Goal: Task Accomplishment & Management: Manage account settings

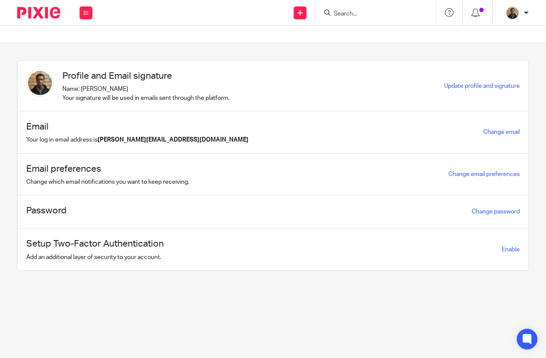
click at [351, 14] on input "Search" at bounding box center [371, 14] width 77 height 8
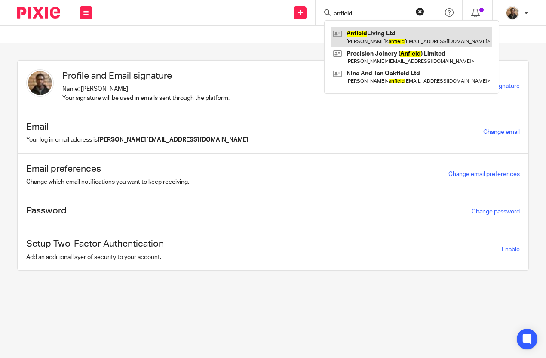
type input "anfield"
click at [374, 38] on link at bounding box center [411, 37] width 161 height 20
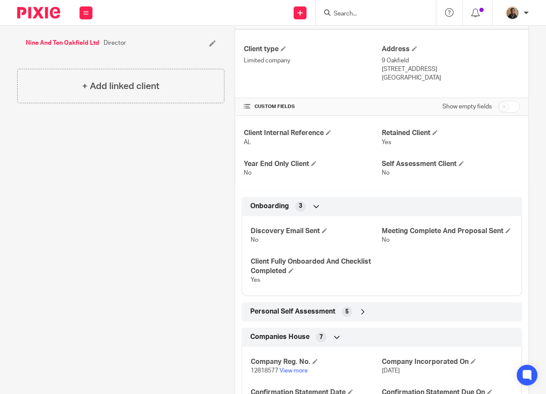
scroll to position [344, 0]
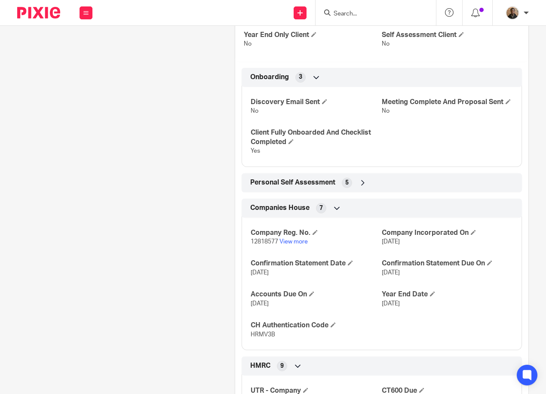
click at [364, 187] on icon at bounding box center [363, 182] width 9 height 9
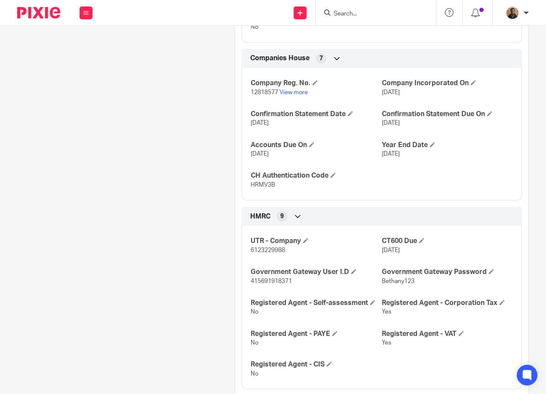
scroll to position [516, 0]
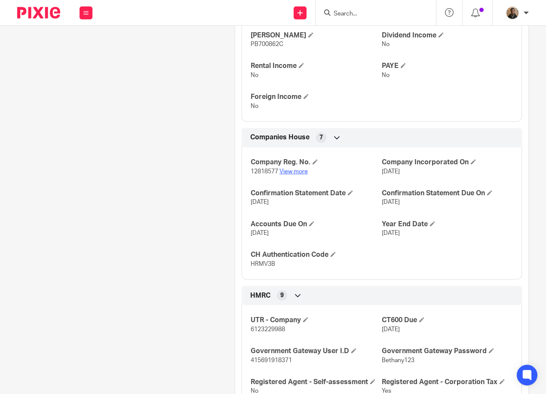
click at [297, 175] on link "View more" at bounding box center [294, 172] width 28 height 6
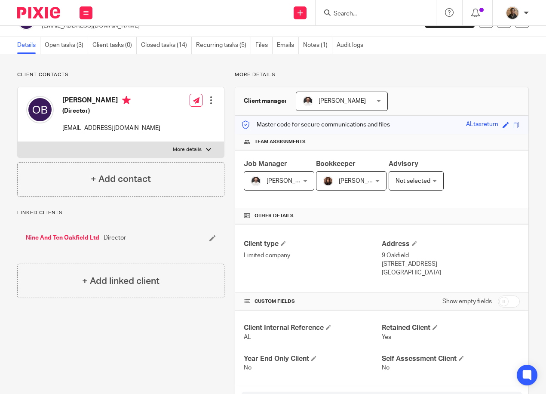
scroll to position [0, 0]
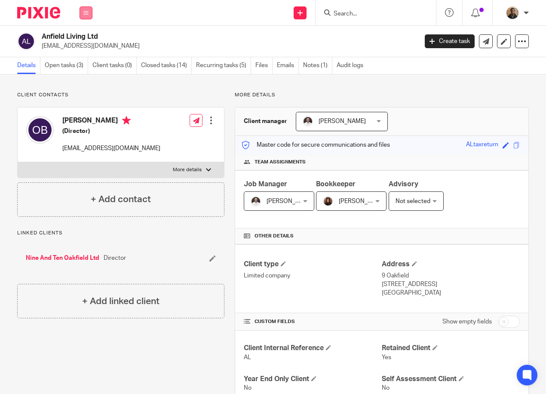
click at [85, 16] on button at bounding box center [86, 12] width 13 height 13
click at [87, 38] on link "Work" at bounding box center [81, 40] width 14 height 6
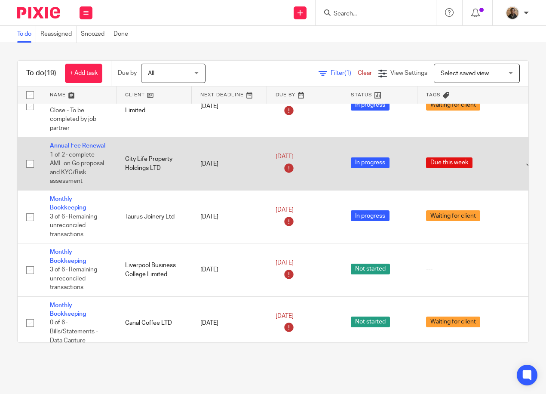
scroll to position [43, 0]
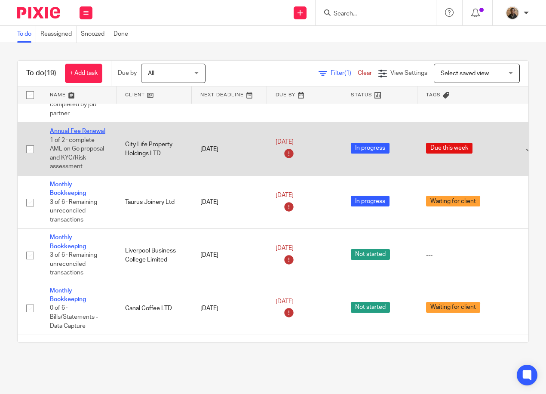
click at [73, 129] on link "Annual Fee Renewal" at bounding box center [77, 131] width 55 height 6
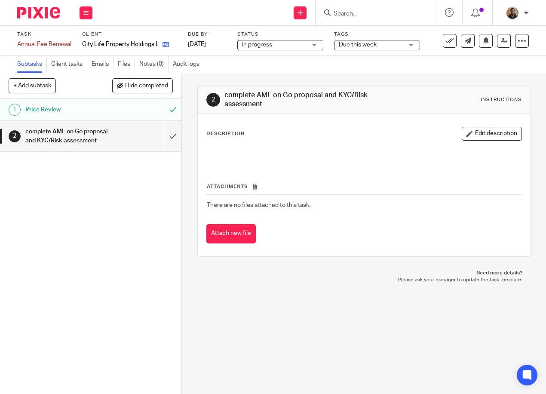
click at [167, 46] on icon at bounding box center [166, 44] width 6 height 6
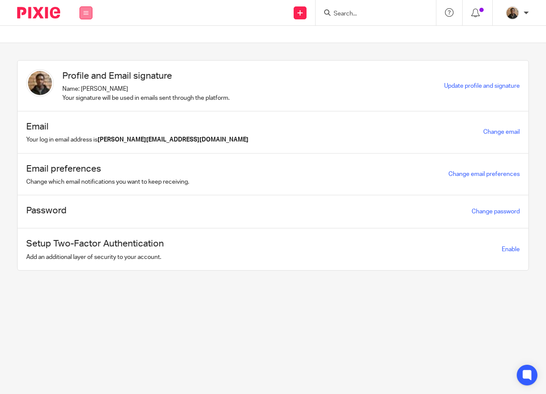
click at [86, 15] on icon at bounding box center [85, 12] width 5 height 5
click at [83, 40] on link "Work" at bounding box center [81, 40] width 14 height 6
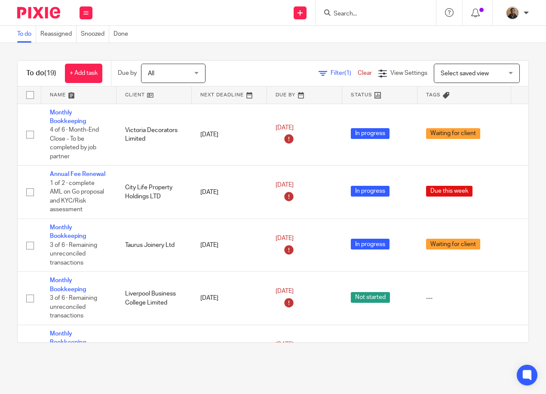
drag, startPoint x: 486, startPoint y: 74, endPoint x: 486, endPoint y: 98, distance: 24.1
click at [486, 74] on span "Select saved view" at bounding box center [472, 73] width 63 height 18
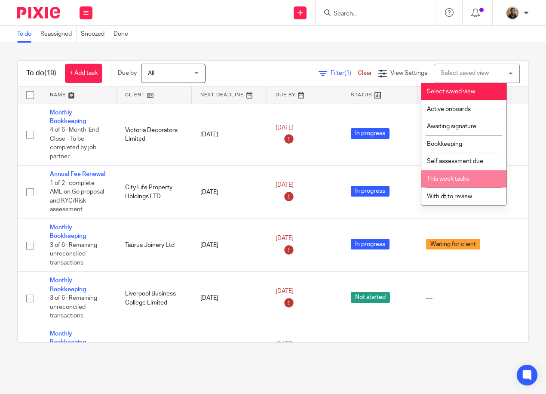
click at [474, 180] on li "This week tasks" at bounding box center [463, 179] width 85 height 18
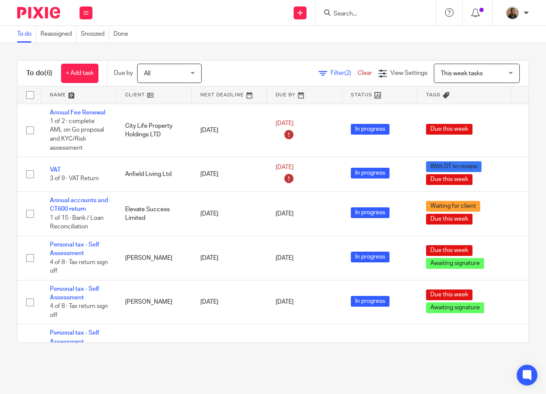
click at [111, 377] on main "To do Reassigned Snoozed Done To do (6) + Add task Due by All All [DATE] [DATE]…" at bounding box center [273, 197] width 546 height 394
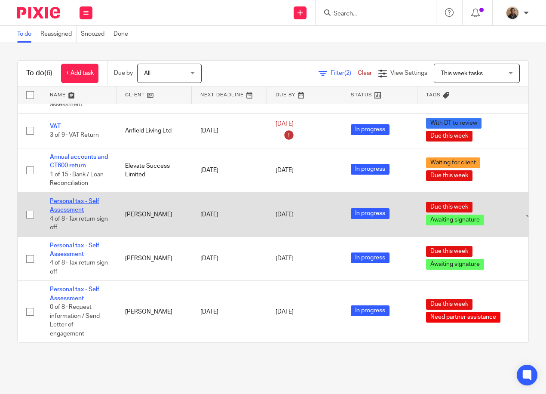
scroll to position [50, 0]
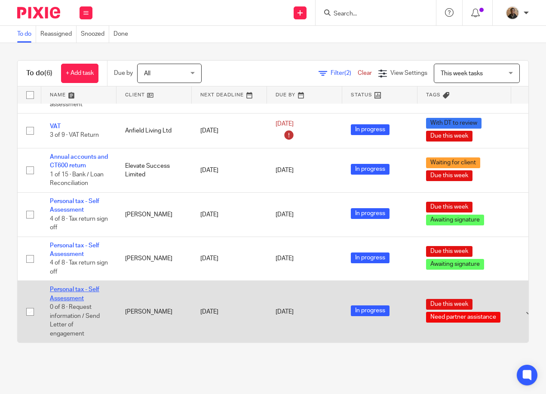
click at [94, 286] on link "Personal tax - Self Assessment" at bounding box center [74, 293] width 49 height 15
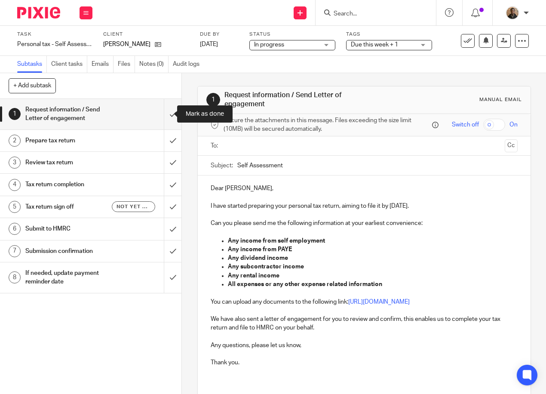
click at [173, 111] on input "submit" at bounding box center [90, 114] width 181 height 31
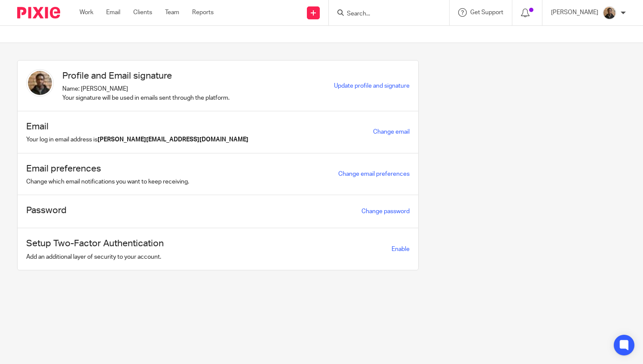
click at [77, 13] on div "Work Email Clients Team Reports Work Email Clients Team Reports Settings" at bounding box center [149, 12] width 156 height 25
click at [82, 13] on link "Work" at bounding box center [87, 12] width 14 height 9
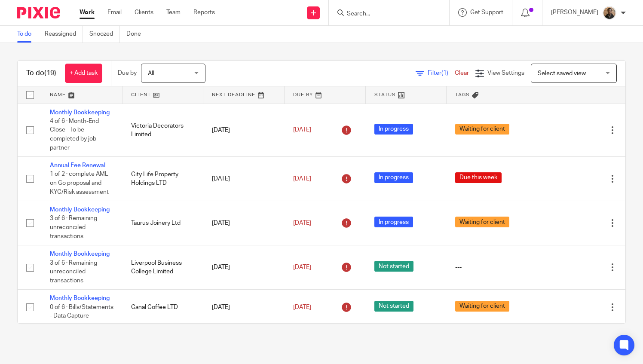
click at [554, 74] on span "Select saved view" at bounding box center [562, 74] width 48 height 6
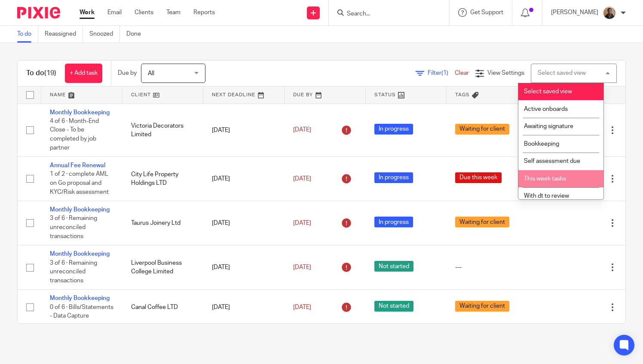
click at [569, 179] on li "This week tasks" at bounding box center [561, 179] width 85 height 18
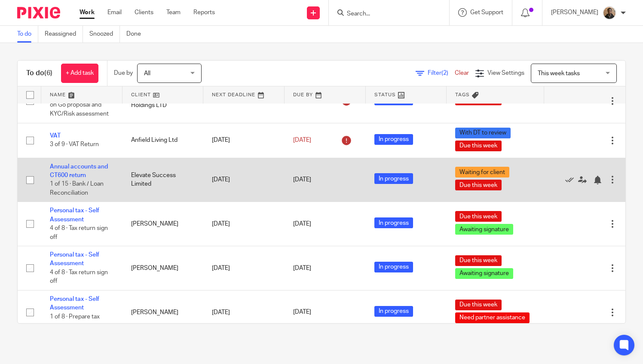
scroll to position [35, 0]
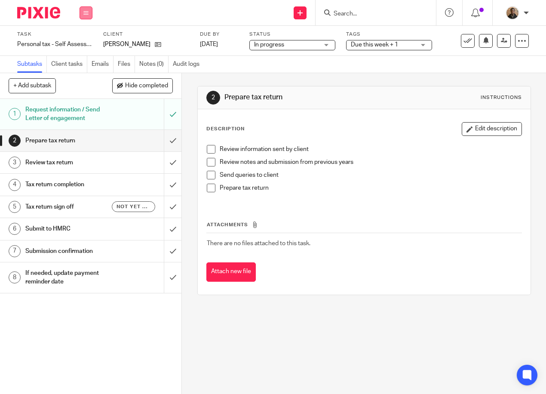
click at [89, 8] on button at bounding box center [86, 12] width 13 height 13
click at [87, 40] on link "Work" at bounding box center [81, 40] width 15 height 6
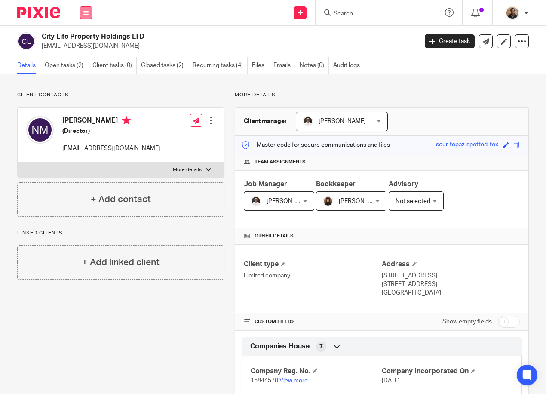
click at [88, 17] on button at bounding box center [86, 12] width 13 height 13
click at [82, 40] on link "Work" at bounding box center [81, 40] width 14 height 6
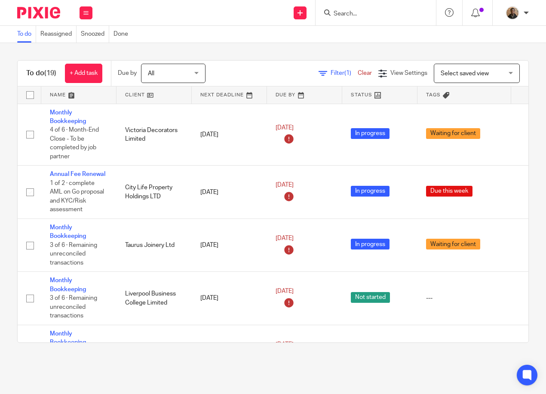
click at [441, 68] on span "Select saved view" at bounding box center [472, 73] width 63 height 18
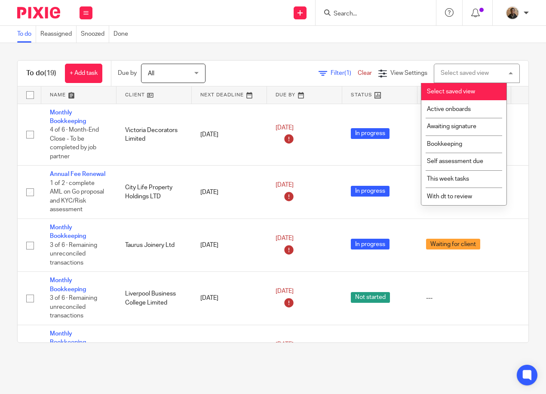
click at [239, 70] on div "Filter (1) Clear View Settings View Settings (1) Filters Clear Save Manage save…" at bounding box center [375, 73] width 308 height 19
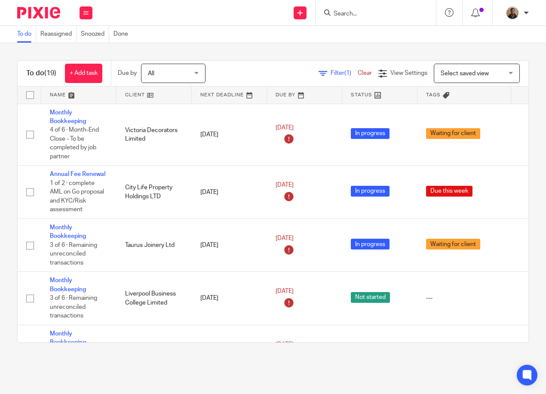
click at [351, 12] on input "Search" at bounding box center [371, 14] width 77 height 8
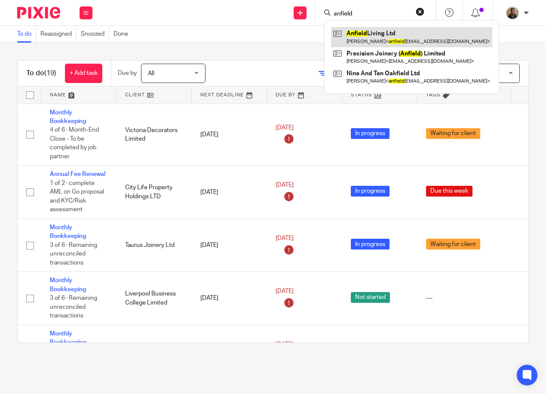
type input "anfield"
click at [382, 34] on link at bounding box center [411, 37] width 161 height 20
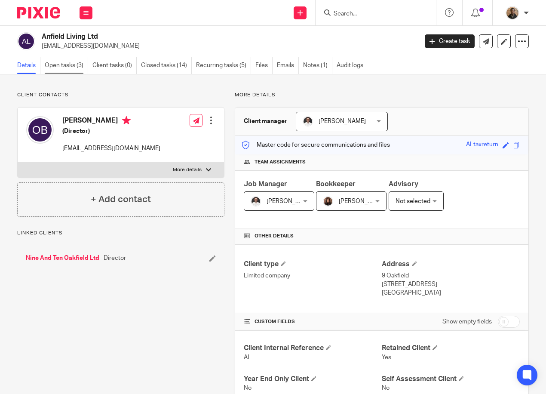
click at [74, 65] on link "Open tasks (3)" at bounding box center [66, 65] width 43 height 17
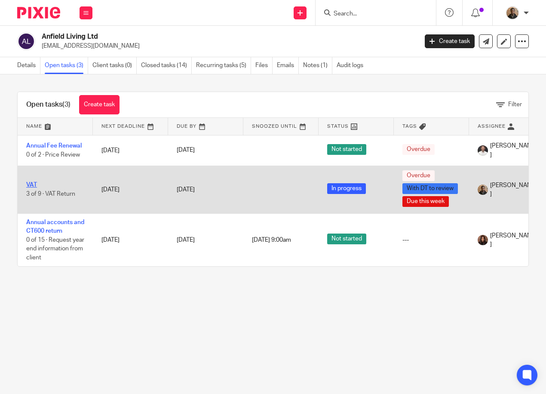
click at [31, 184] on link "VAT" at bounding box center [31, 185] width 11 height 6
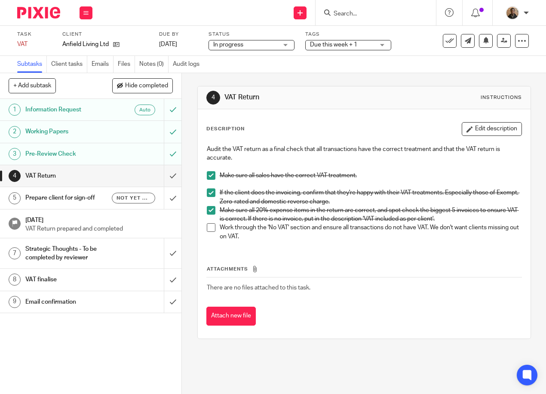
click at [209, 226] on span at bounding box center [211, 227] width 9 height 9
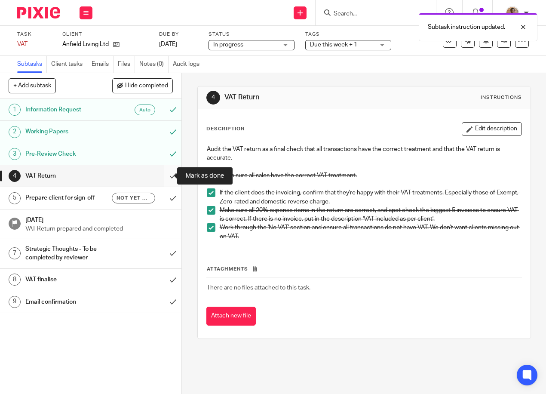
click at [166, 174] on input "submit" at bounding box center [90, 176] width 181 height 22
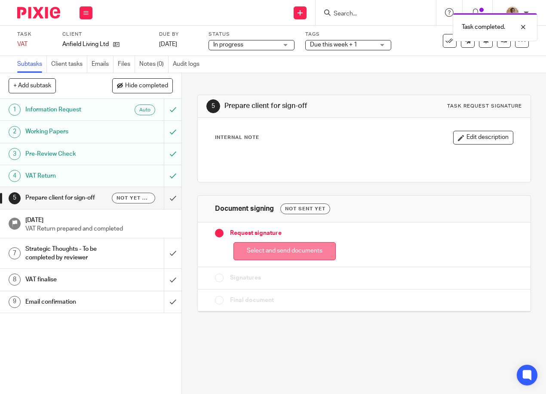
click at [289, 242] on button "Select and send documents" at bounding box center [284, 251] width 102 height 18
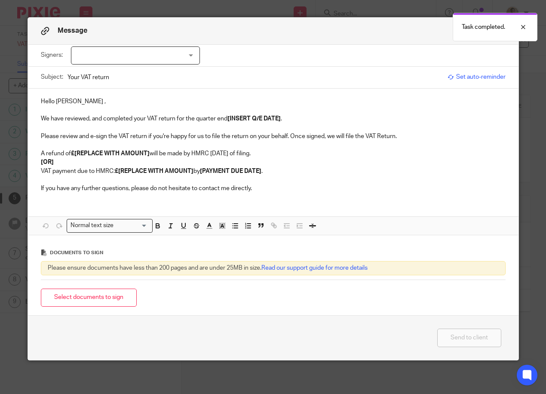
click at [104, 52] on div at bounding box center [135, 55] width 129 height 18
click at [122, 77] on li "[PERSON_NAME]" at bounding box center [132, 74] width 128 height 18
checkbox input "true"
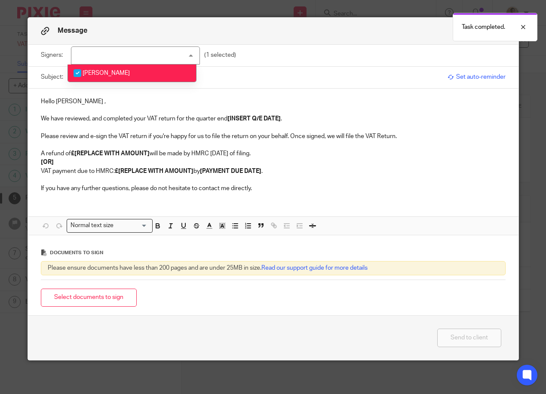
click at [286, 88] on div "Subject: Your VAT return" at bounding box center [242, 78] width 402 height 22
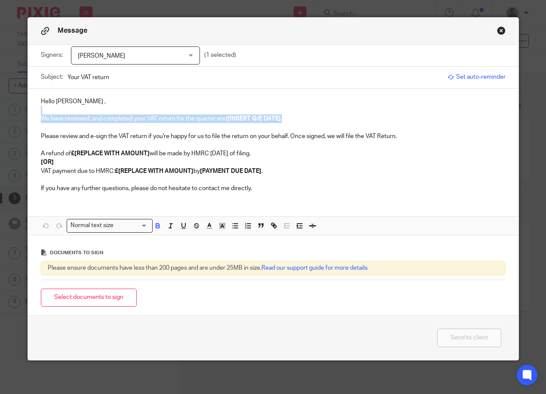
drag, startPoint x: 280, startPoint y: 116, endPoint x: 305, endPoint y: 111, distance: 25.6
click at [307, 111] on div "Hello Olivia , We have reviewed, and completed your VAT return for the quarter …" at bounding box center [273, 144] width 491 height 111
click at [301, 111] on p at bounding box center [273, 110] width 465 height 9
click at [278, 118] on strong "[INSERT Q/E DATE]" at bounding box center [253, 119] width 53 height 6
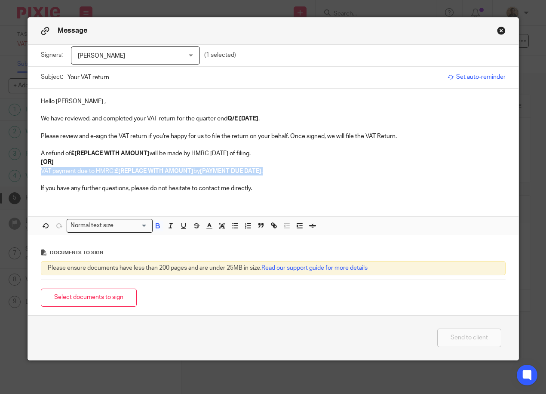
drag, startPoint x: 35, startPoint y: 172, endPoint x: 263, endPoint y: 175, distance: 227.9
click at [263, 175] on div "Hello Olivia , We have reviewed, and completed your VAT return for the quarter …" at bounding box center [273, 144] width 491 height 111
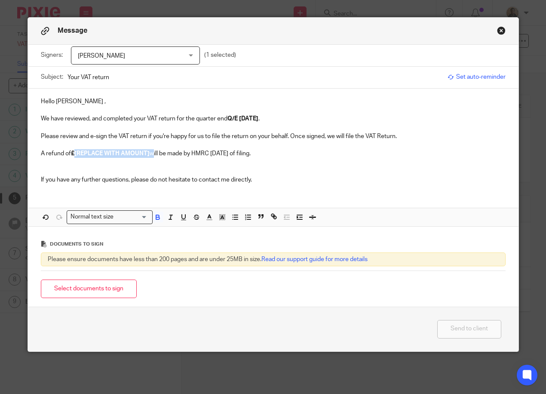
drag, startPoint x: 150, startPoint y: 152, endPoint x: 71, endPoint y: 154, distance: 78.3
click at [71, 154] on p "A refund of £[REPLACE WITH AMOUNT] will be made by HMRC within 6 weeks of filin…" at bounding box center [273, 153] width 465 height 9
click at [133, 170] on p at bounding box center [273, 171] width 465 height 9
click at [231, 180] on p "If you have any further questions, please do not hesitate to contact me directl…" at bounding box center [273, 179] width 465 height 9
click at [230, 177] on p "If you have any further questions, please do not hesitate to contact me directl…" at bounding box center [273, 179] width 465 height 9
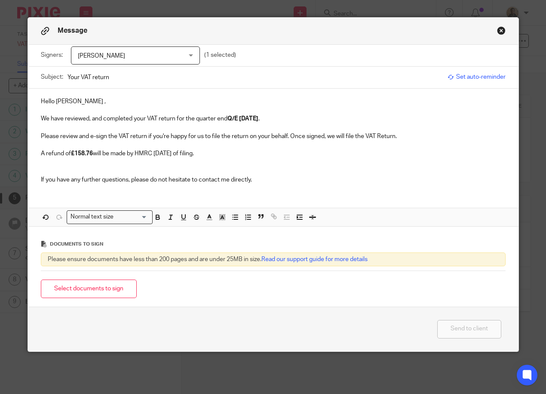
click at [225, 176] on p "If you have any further questions, please do not hesitate to contact me directl…" at bounding box center [273, 179] width 465 height 9
click at [37, 177] on div "Hello Olivia , We have reviewed, and completed your VAT return for the quarter …" at bounding box center [273, 140] width 491 height 102
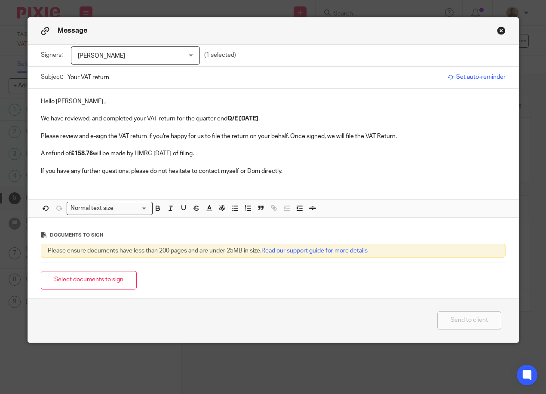
click at [43, 185] on div "Hello Olivia , We have reviewed, and completed your VAT return for the quarter …" at bounding box center [273, 153] width 491 height 129
click at [89, 285] on button "Select documents to sign" at bounding box center [89, 280] width 96 height 18
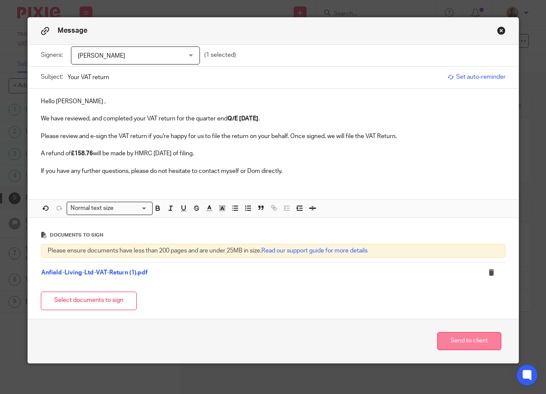
click at [465, 341] on button "Send to client" at bounding box center [469, 341] width 64 height 18
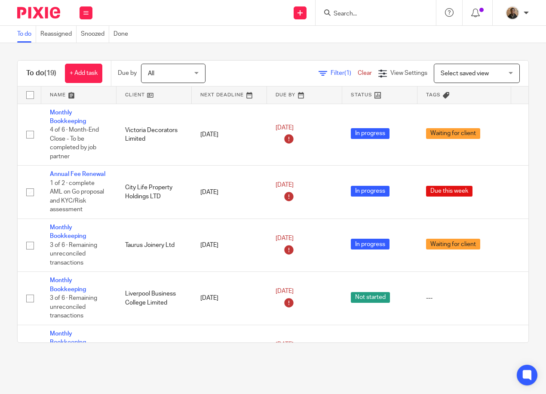
click at [67, 95] on link at bounding box center [78, 94] width 75 height 17
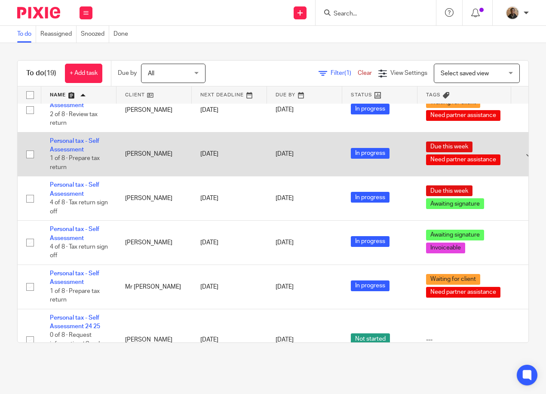
scroll to position [642, 0]
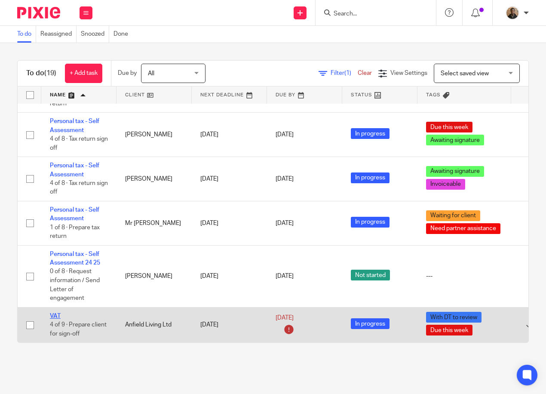
click at [55, 313] on link "VAT" at bounding box center [55, 316] width 11 height 6
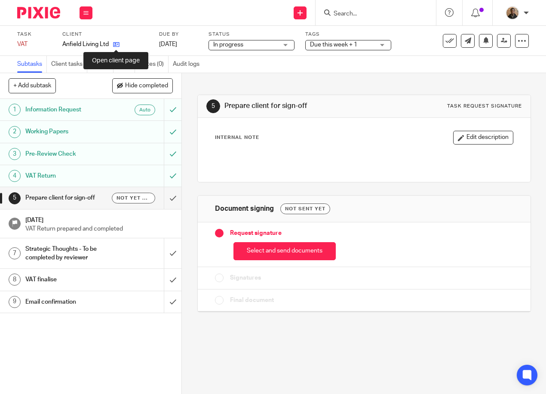
click at [118, 43] on icon at bounding box center [116, 44] width 6 height 6
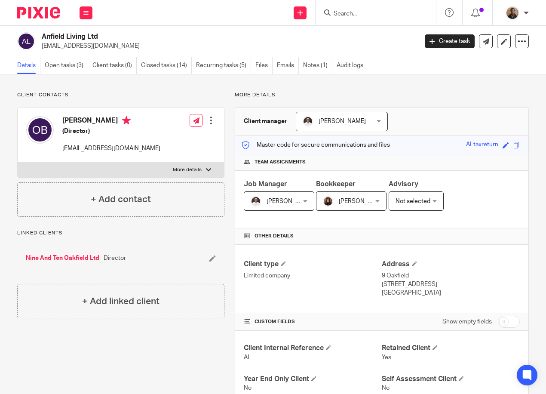
click at [195, 174] on label "More details" at bounding box center [121, 169] width 206 height 15
click at [18, 162] on input "More details" at bounding box center [17, 162] width 0 height 0
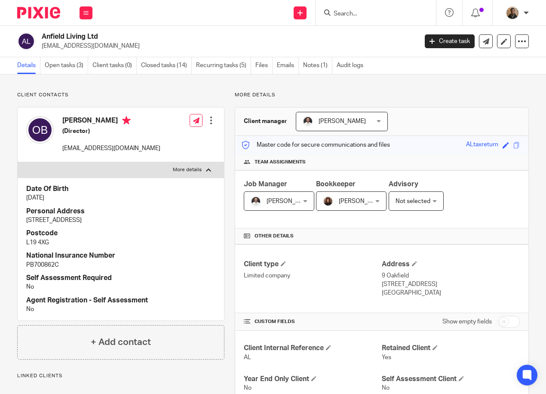
click at [196, 171] on p "More details" at bounding box center [187, 169] width 29 height 7
click at [18, 162] on input "More details" at bounding box center [17, 162] width 0 height 0
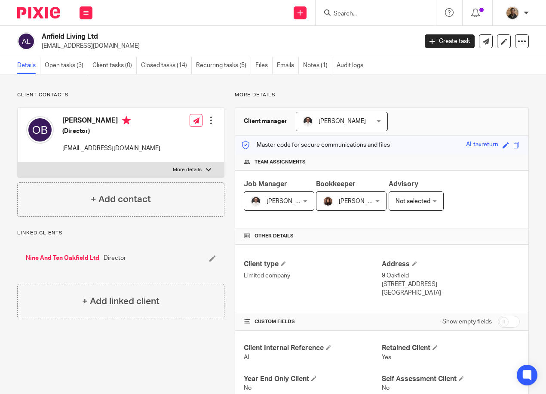
click at [187, 169] on p "More details" at bounding box center [187, 169] width 29 height 7
click at [18, 162] on input "More details" at bounding box center [17, 162] width 0 height 0
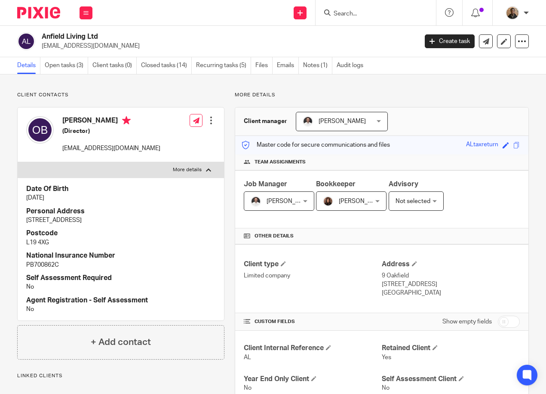
click at [202, 169] on label "More details" at bounding box center [121, 169] width 206 height 15
click at [18, 162] on input "More details" at bounding box center [17, 162] width 0 height 0
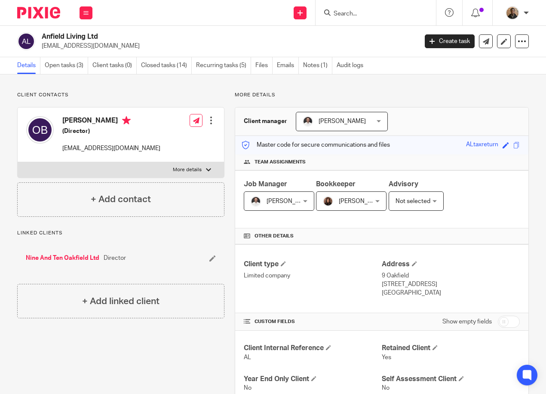
click at [205, 176] on label "More details" at bounding box center [121, 169] width 206 height 15
click at [18, 162] on input "More details" at bounding box center [17, 162] width 0 height 0
checkbox input "true"
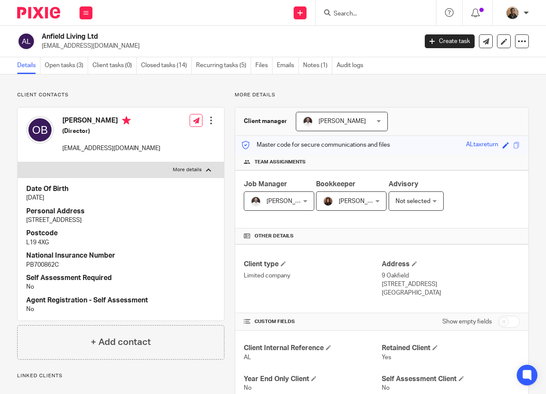
click at [211, 119] on div at bounding box center [211, 120] width 9 height 9
click at [107, 157] on div "[PERSON_NAME] (Director) [EMAIL_ADDRESS][DOMAIN_NAME]" at bounding box center [93, 135] width 134 height 46
click at [513, 143] on span at bounding box center [516, 145] width 6 height 6
click at [513, 147] on span at bounding box center [516, 145] width 6 height 6
click at [207, 117] on div at bounding box center [211, 120] width 9 height 9
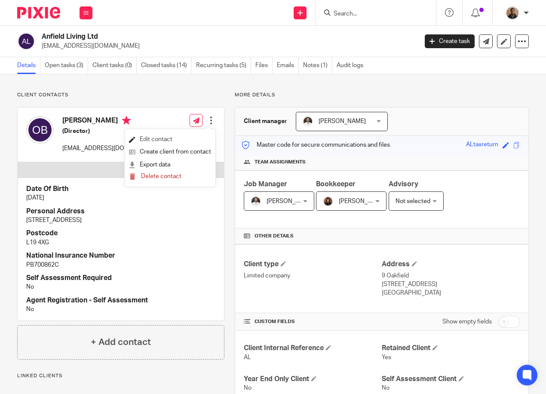
click at [170, 141] on link "Edit contact" at bounding box center [170, 139] width 82 height 12
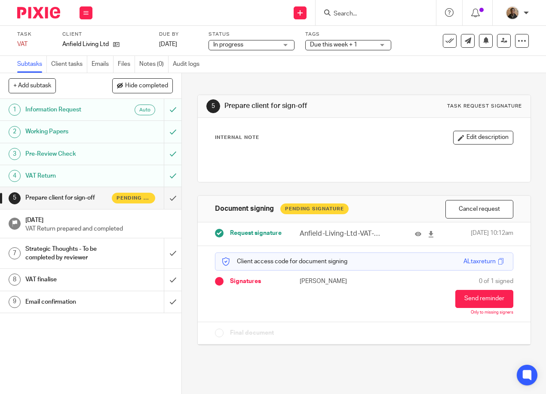
drag, startPoint x: 335, startPoint y: 46, endPoint x: 340, endPoint y: 57, distance: 12.5
click at [335, 46] on span "Due this week + 1" at bounding box center [333, 45] width 47 height 6
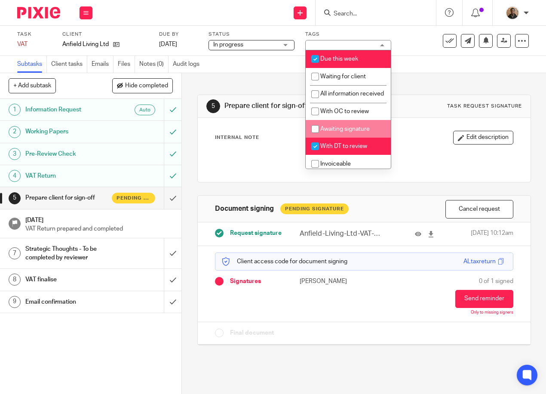
click at [344, 129] on li "Awaiting signature" at bounding box center [348, 129] width 85 height 18
checkbox input "true"
click at [215, 82] on div "5 Prepare client for sign-off Task request signature Internal Note Edit descrip…" at bounding box center [364, 213] width 334 height 281
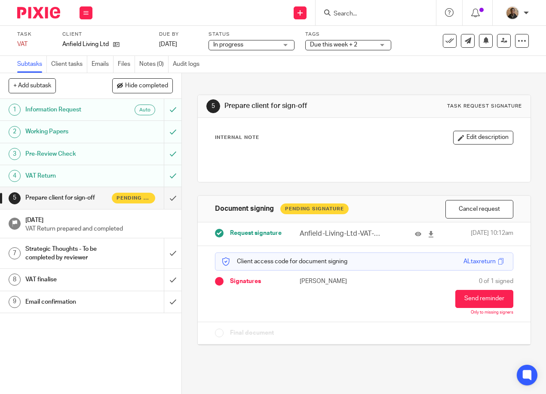
click at [353, 49] on span "Due this week + 2" at bounding box center [342, 44] width 65 height 9
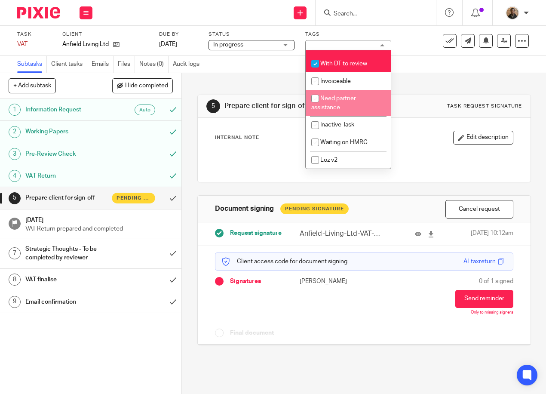
scroll to position [92, 0]
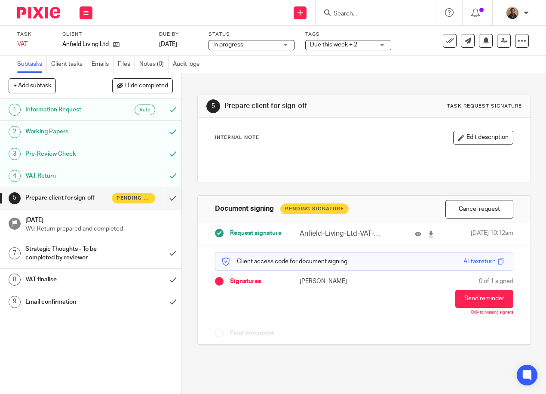
click at [448, 70] on div "Subtasks Client tasks Emails Files Notes (0) Audit logs" at bounding box center [273, 64] width 546 height 17
click at [359, 46] on span "Due this week + 2" at bounding box center [342, 44] width 65 height 9
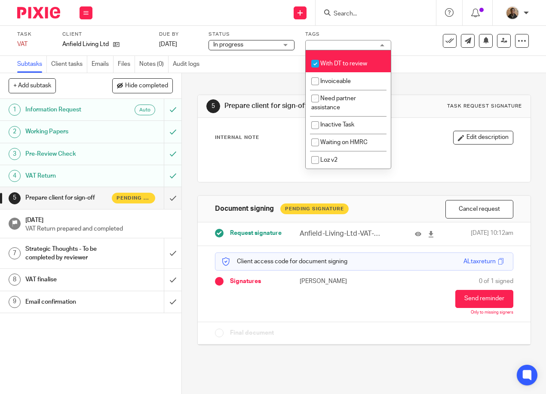
click at [332, 62] on span "With DT to review" at bounding box center [343, 64] width 47 height 6
checkbox input "false"
click at [415, 65] on div "Subtasks Client tasks Emails Files Notes (0) Audit logs" at bounding box center [273, 64] width 546 height 17
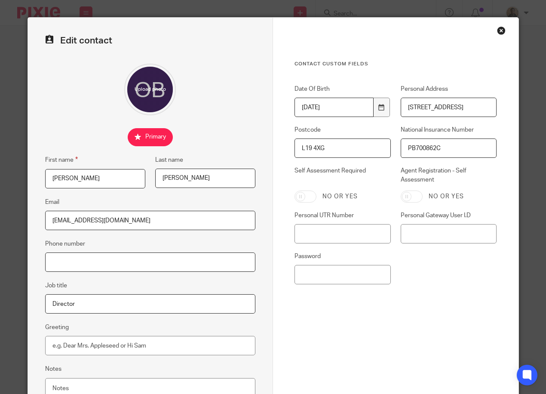
click at [160, 258] on input "Phone number" at bounding box center [150, 261] width 211 height 19
type input "07342044795"
click at [221, 154] on div "Edit contact First name [PERSON_NAME] Last name [PERSON_NAME] Email [EMAIL_ADDR…" at bounding box center [151, 227] width 246 height 418
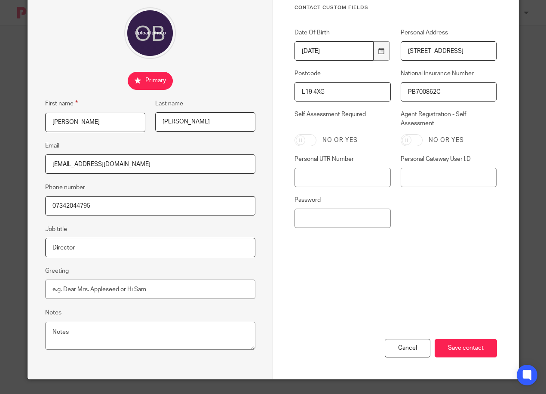
scroll to position [59, 0]
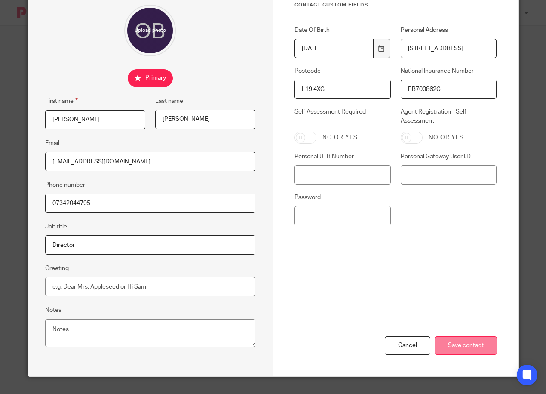
click at [480, 350] on input "Save contact" at bounding box center [466, 345] width 62 height 18
click at [482, 341] on input "Save contact" at bounding box center [466, 345] width 62 height 18
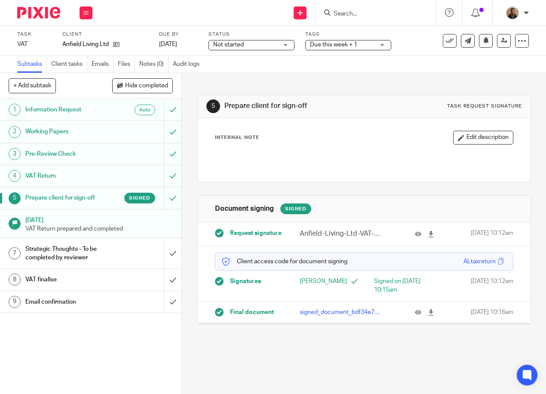
click at [260, 48] on span "Not started" at bounding box center [245, 44] width 65 height 9
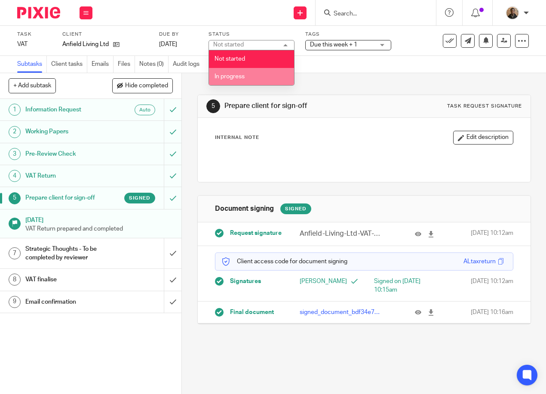
click at [264, 80] on li "In progress" at bounding box center [251, 77] width 85 height 18
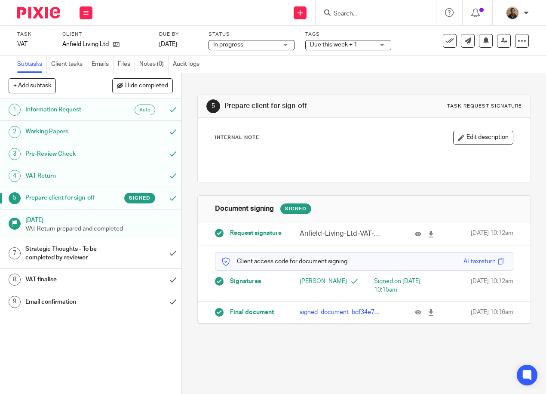
click at [296, 93] on div "5 Prepare client for sign-off Task request signature Internal Note Edit descrip…" at bounding box center [364, 203] width 334 height 260
click at [370, 43] on span "Due this week + 1" at bounding box center [342, 44] width 65 height 9
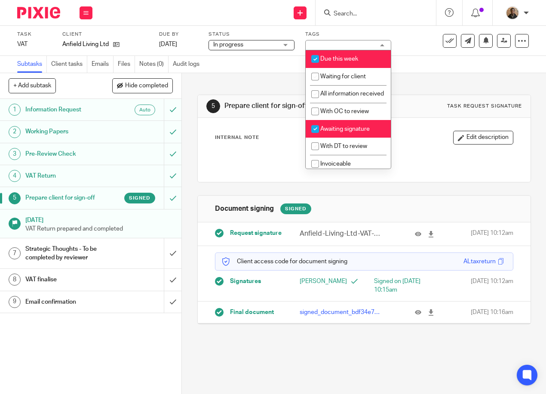
click at [340, 134] on li "Awaiting signature" at bounding box center [348, 129] width 85 height 18
checkbox input "false"
click at [244, 70] on div "Subtasks Client tasks Emails Files Notes (0) Audit logs" at bounding box center [273, 64] width 546 height 17
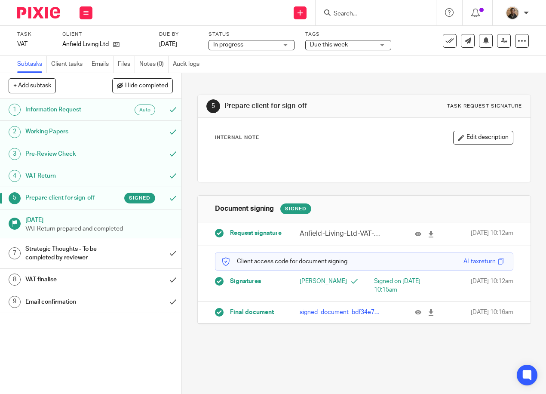
drag, startPoint x: 97, startPoint y: 280, endPoint x: 105, endPoint y: 278, distance: 9.0
click at [97, 280] on h1 "VAT finalise" at bounding box center [68, 279] width 87 height 13
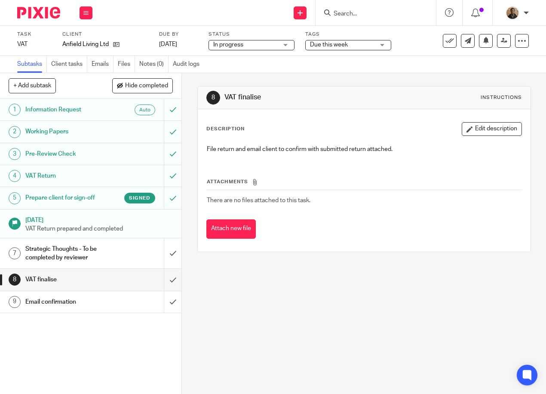
click at [147, 298] on div "Email confirmation" at bounding box center [90, 301] width 130 height 13
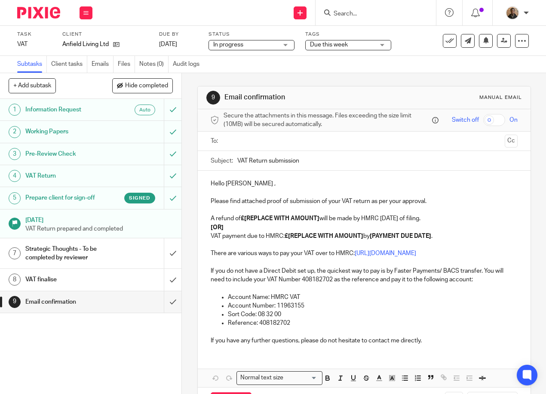
click at [236, 141] on input "text" at bounding box center [364, 141] width 275 height 10
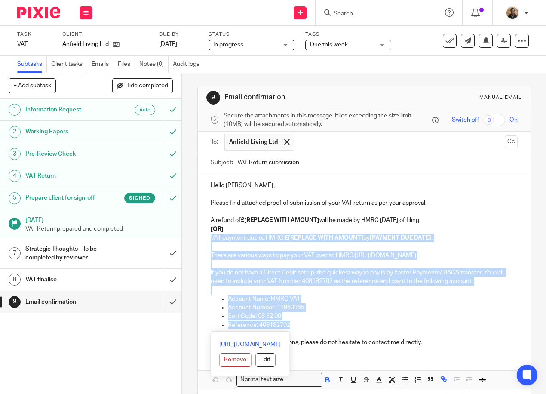
drag, startPoint x: 209, startPoint y: 241, endPoint x: 435, endPoint y: 324, distance: 240.5
click at [435, 324] on div "Hello [PERSON_NAME] , Please find attached proof of submission of your VAT retu…" at bounding box center [364, 262] width 333 height 181
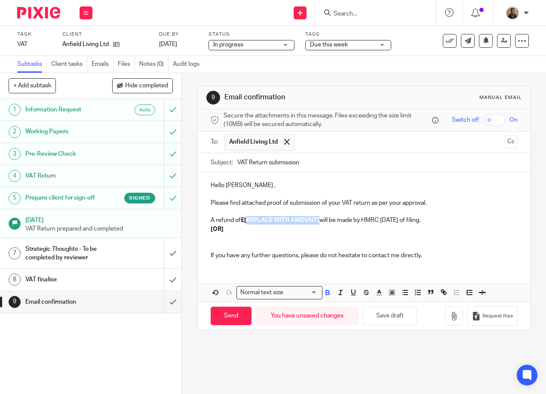
drag, startPoint x: 245, startPoint y: 226, endPoint x: 317, endPoint y: 225, distance: 72.3
click at [317, 223] on strong "£[REPLACE WITH AMOUNT]" at bounding box center [280, 220] width 79 height 6
click at [286, 378] on div "9 Email confirmation Manual email Secure the attachments in this message. Files…" at bounding box center [364, 233] width 364 height 321
click at [222, 233] on p "[OR]" at bounding box center [364, 229] width 307 height 9
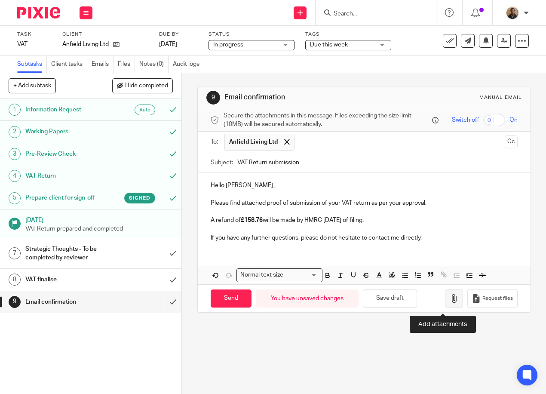
click at [450, 303] on icon "button" at bounding box center [454, 298] width 9 height 9
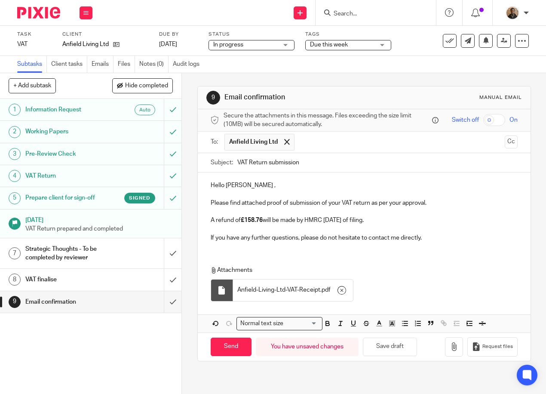
click at [398, 242] on p "If you have any further questions, please do not hesitate to contact me directl…" at bounding box center [364, 237] width 307 height 9
click at [220, 267] on div "Attachments Anfield-Living-Ltd-VAT-Receipt . pdf" at bounding box center [364, 281] width 333 height 48
click at [465, 242] on p "If you have any further questions, please do not hesitate to contact myself or …" at bounding box center [364, 237] width 307 height 9
click at [214, 350] on input "Send" at bounding box center [231, 347] width 41 height 18
type input "Sent"
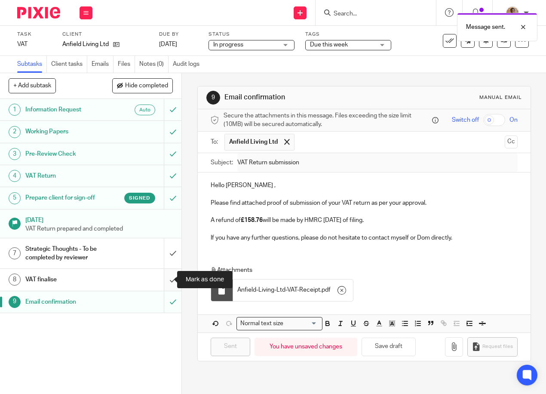
click at [168, 277] on input "submit" at bounding box center [90, 280] width 181 height 22
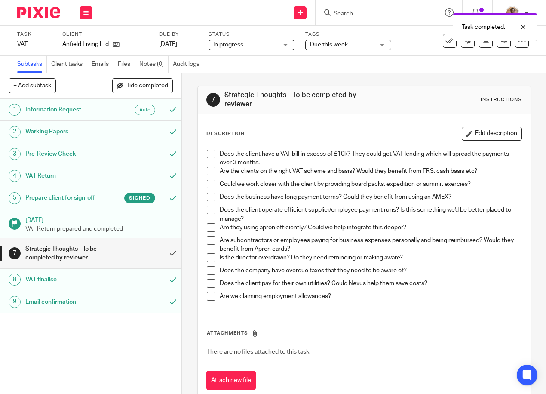
click at [373, 46] on span "Due this week" at bounding box center [342, 44] width 65 height 9
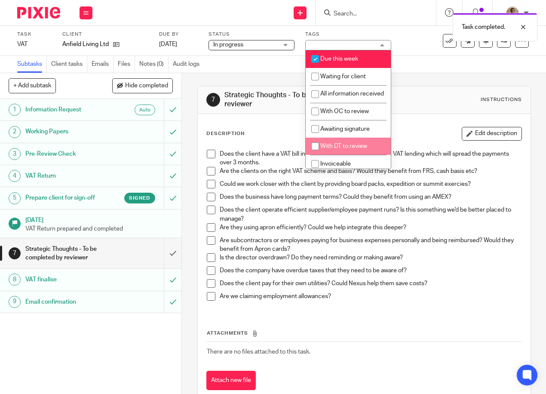
click at [339, 150] on li "With DT to review" at bounding box center [348, 147] width 85 height 18
checkbox input "true"
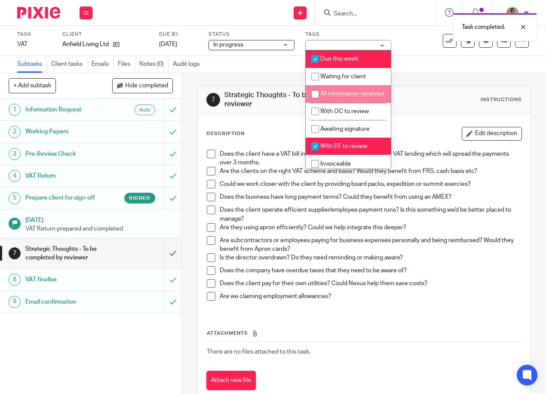
click at [213, 68] on div "Subtasks Client tasks Emails Files Notes (0) Audit logs" at bounding box center [108, 64] width 217 height 17
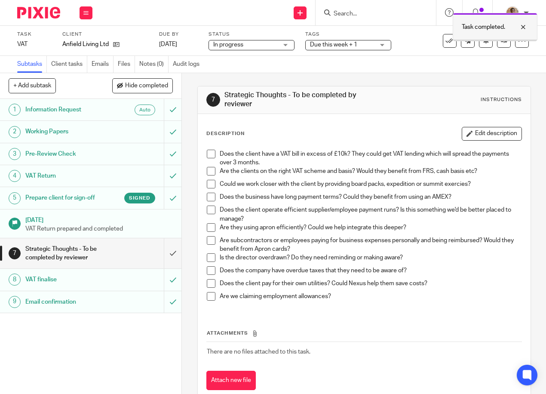
click at [523, 24] on div at bounding box center [516, 27] width 23 height 10
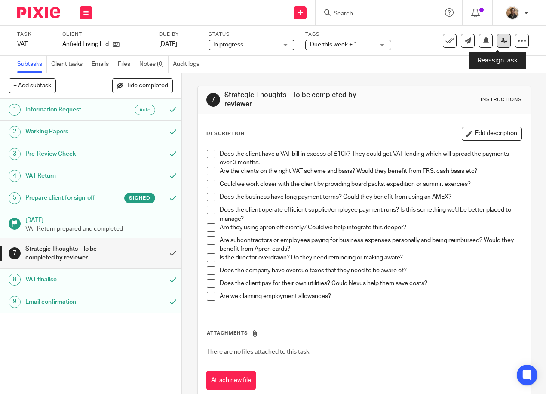
click at [501, 38] on icon at bounding box center [504, 40] width 6 height 6
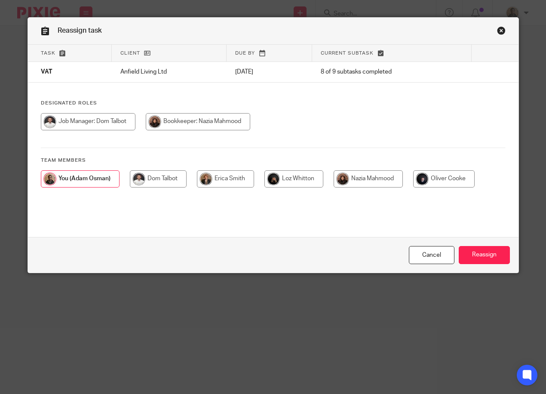
click at [105, 125] on input "radio" at bounding box center [88, 121] width 95 height 17
radio input "true"
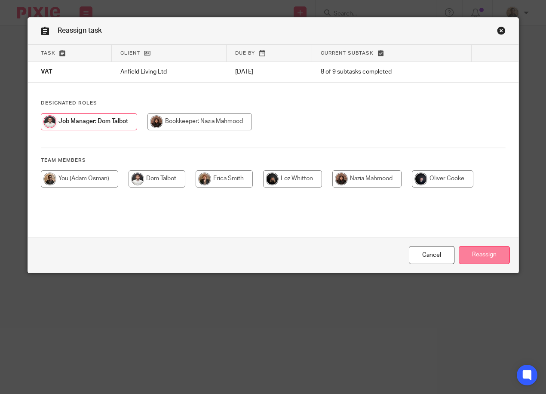
click at [487, 247] on input "Reassign" at bounding box center [484, 255] width 51 height 18
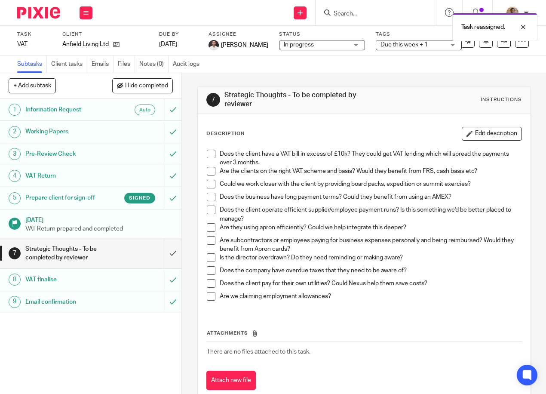
click at [135, 31] on label "Client" at bounding box center [105, 34] width 86 height 7
click at [87, 10] on icon at bounding box center [85, 12] width 5 height 5
click at [78, 37] on li "Work" at bounding box center [85, 40] width 23 height 12
click at [81, 40] on link "Work" at bounding box center [81, 40] width 15 height 6
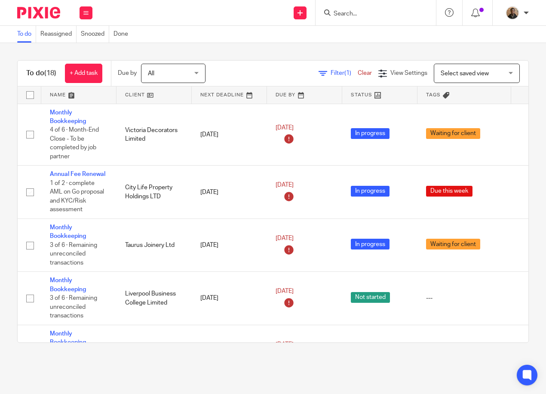
click at [455, 72] on span "Select saved view" at bounding box center [465, 74] width 48 height 6
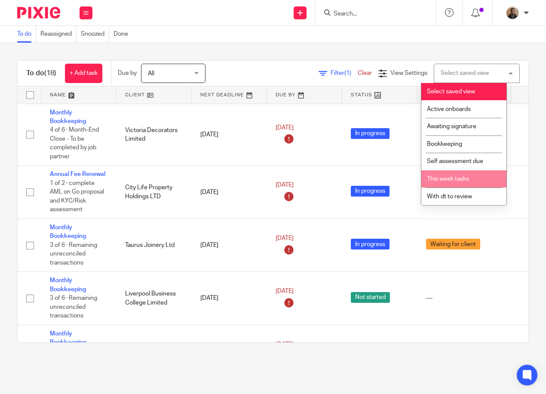
click at [473, 171] on li "This week tasks" at bounding box center [463, 179] width 85 height 18
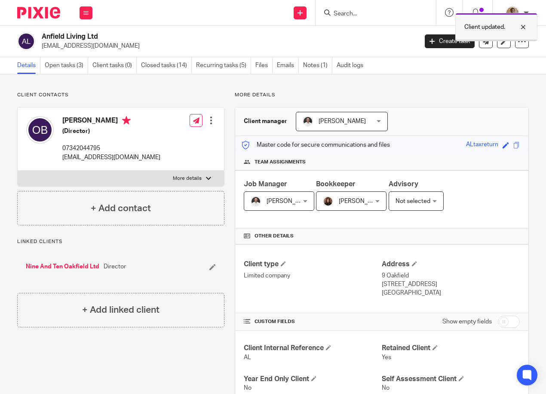
click at [523, 25] on div at bounding box center [516, 27] width 23 height 10
click at [476, 12] on icon at bounding box center [475, 13] width 9 height 9
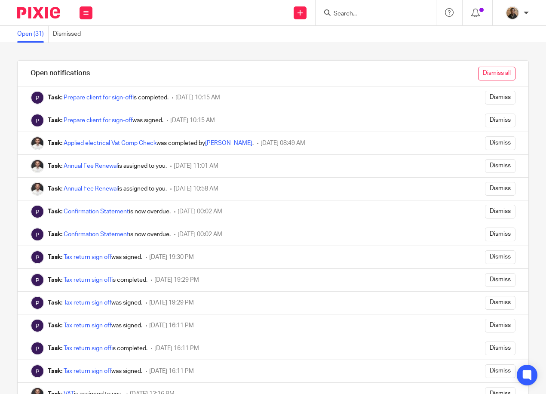
click at [496, 70] on input "Dismiss all" at bounding box center [496, 74] width 37 height 14
